Goal: Information Seeking & Learning: Learn about a topic

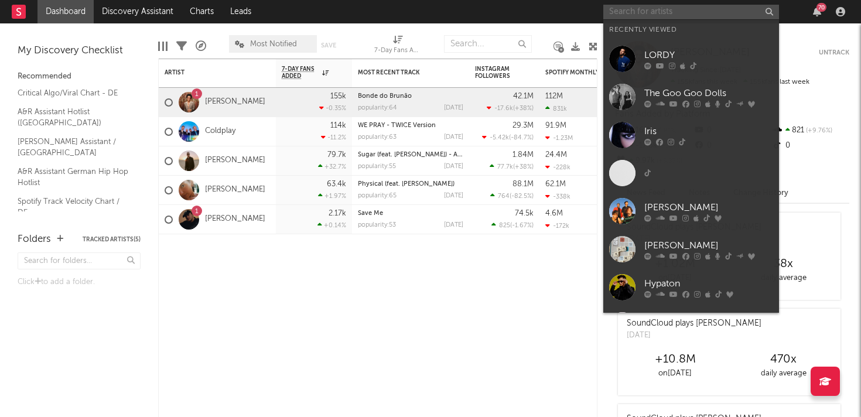
click at [639, 17] on input "text" at bounding box center [691, 12] width 176 height 15
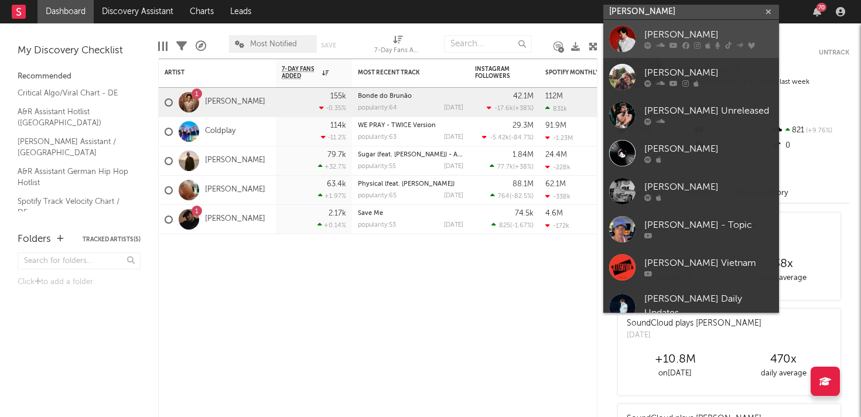
type input "[PERSON_NAME]"
click at [676, 35] on div "[PERSON_NAME]" at bounding box center [708, 35] width 129 height 14
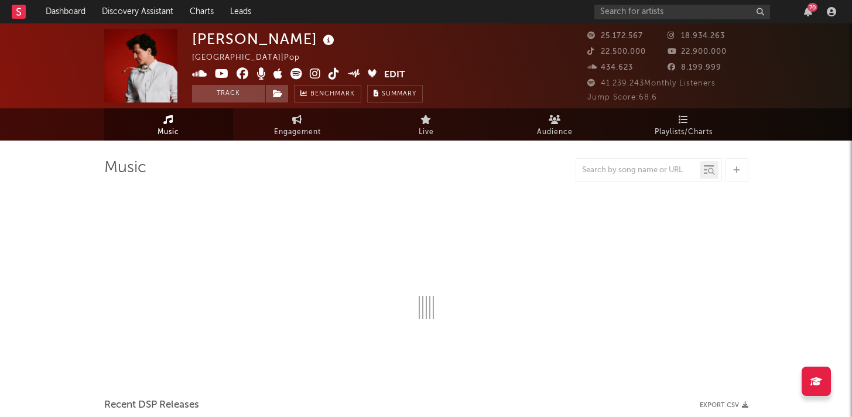
select select "6m"
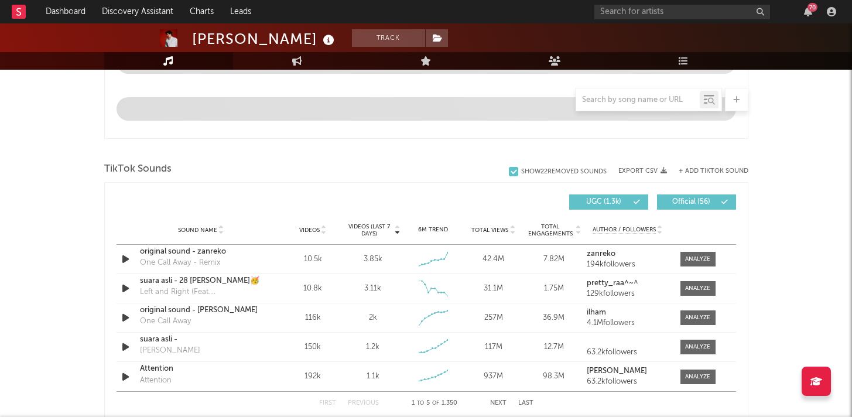
scroll to position [689, 0]
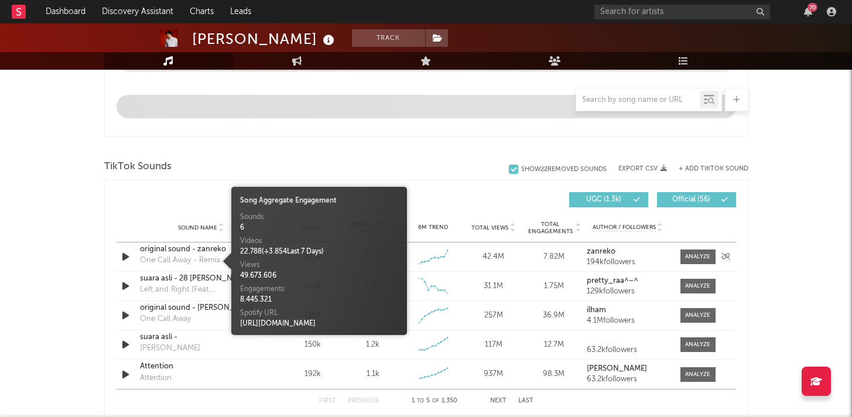
click at [189, 257] on div "One Call Away - Remix" at bounding box center [180, 261] width 80 height 12
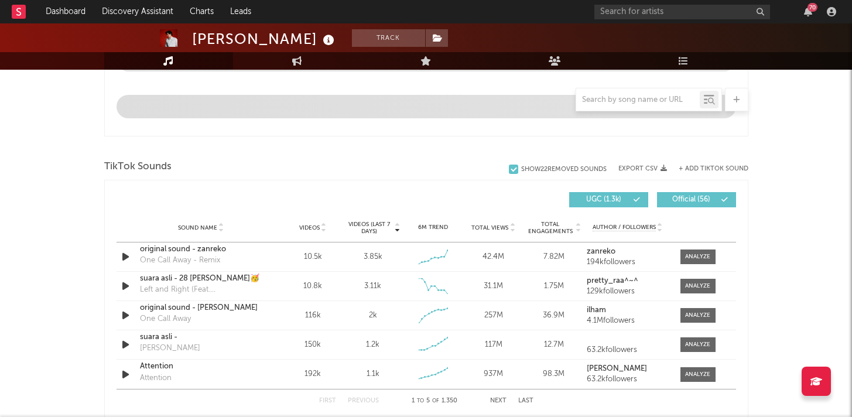
click at [77, 265] on div "[PERSON_NAME] Track [GEOGRAPHIC_DATA] | Pop Edit Track Benchmark Summary 25.172…" at bounding box center [426, 206] width 852 height 1745
click at [130, 256] on icon "button" at bounding box center [125, 256] width 12 height 15
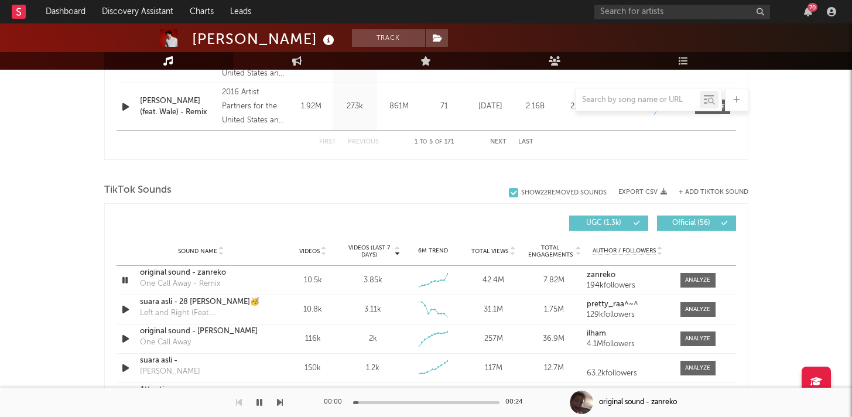
click at [119, 254] on div "Sound Name Videos Videos (last 7 days) Weekly Growth % 6M Trend Total Views Tot…" at bounding box center [426, 251] width 619 height 29
click at [128, 283] on icon "button" at bounding box center [124, 280] width 11 height 15
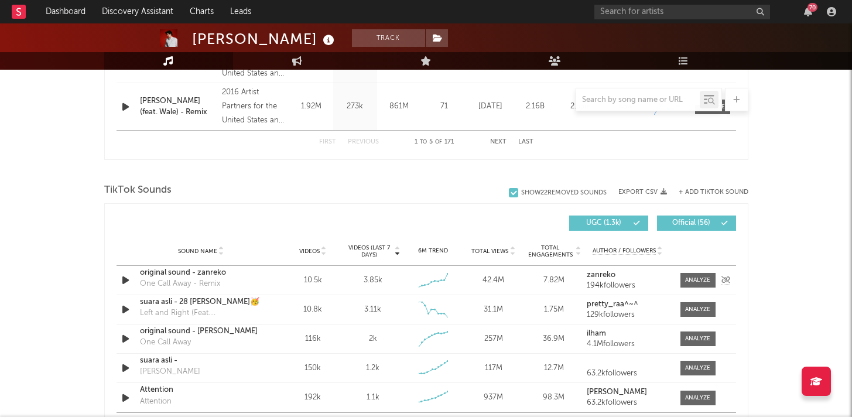
click at [160, 269] on div "original sound - zanreko" at bounding box center [201, 273] width 122 height 12
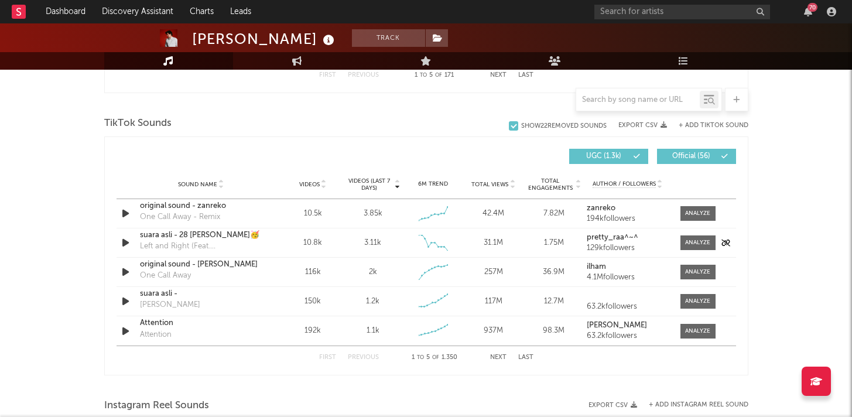
scroll to position [761, 0]
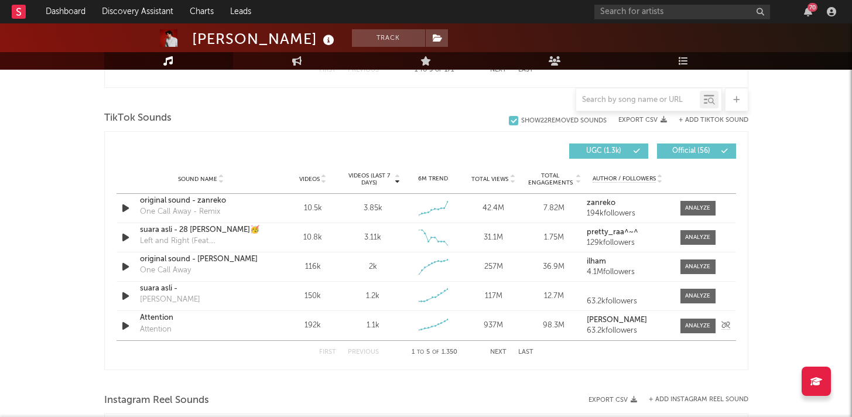
click at [157, 319] on div "Attention" at bounding box center [201, 318] width 122 height 12
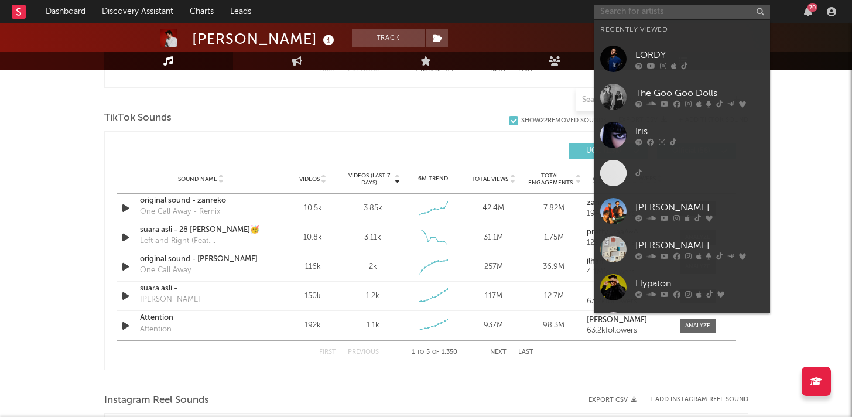
click at [628, 5] on input "text" at bounding box center [682, 12] width 176 height 15
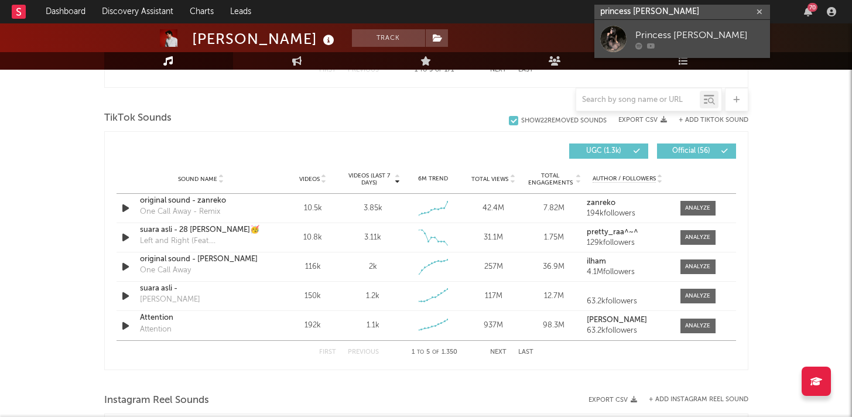
type input "princess [PERSON_NAME]"
click at [669, 36] on div "Princess [PERSON_NAME]" at bounding box center [699, 35] width 129 height 14
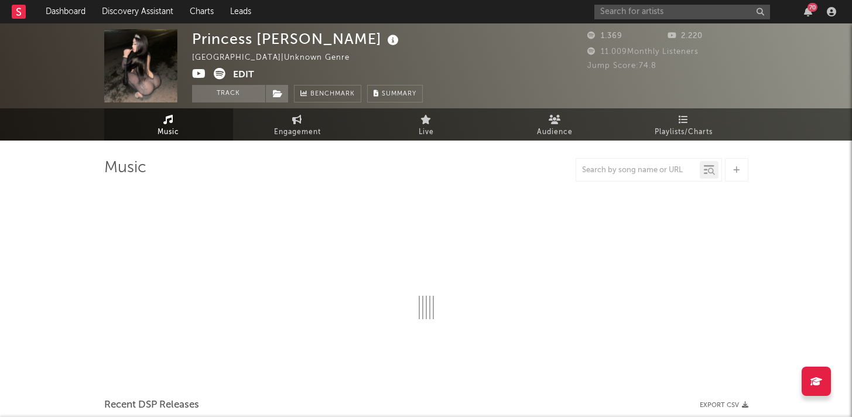
select select "1w"
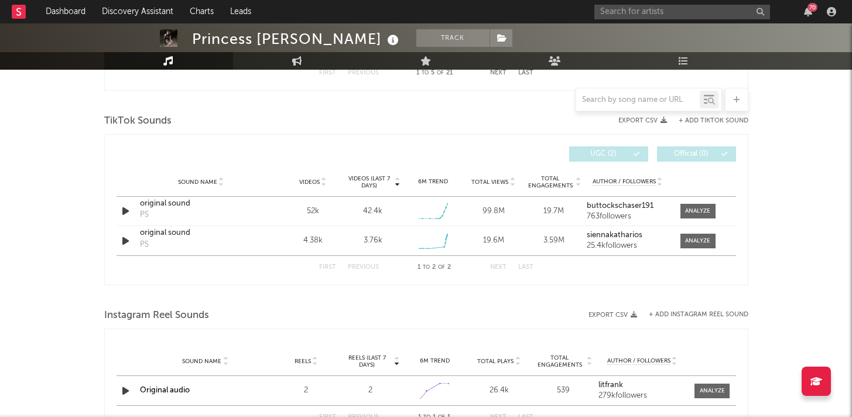
scroll to position [754, 0]
